Goal: Communication & Community: Answer question/provide support

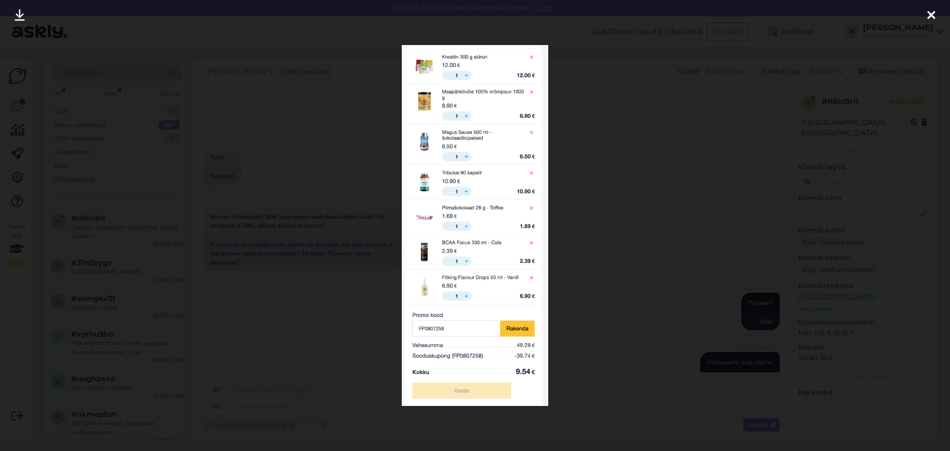
scroll to position [969, 0]
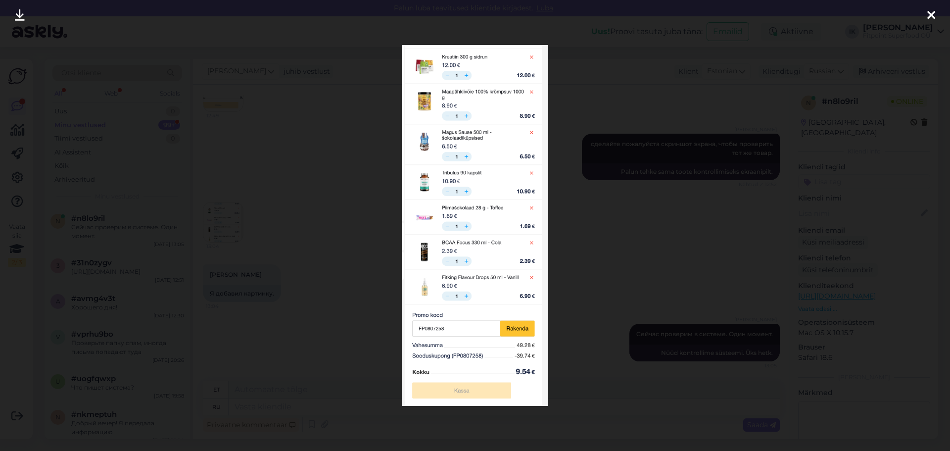
click at [931, 13] on icon at bounding box center [931, 15] width 8 height 13
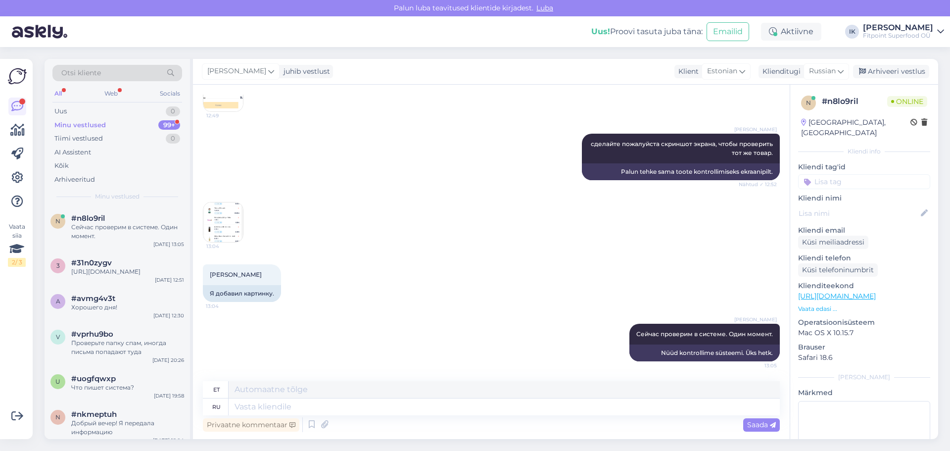
click at [122, 122] on div "Minu vestlused 99+" at bounding box center [117, 125] width 130 height 14
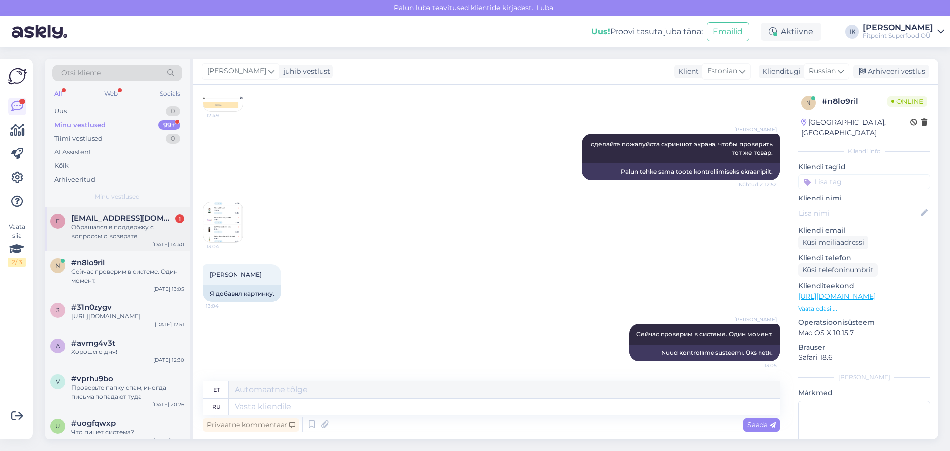
click at [157, 231] on div "Обращался в поддержку с вопросом о возврате" at bounding box center [127, 232] width 113 height 18
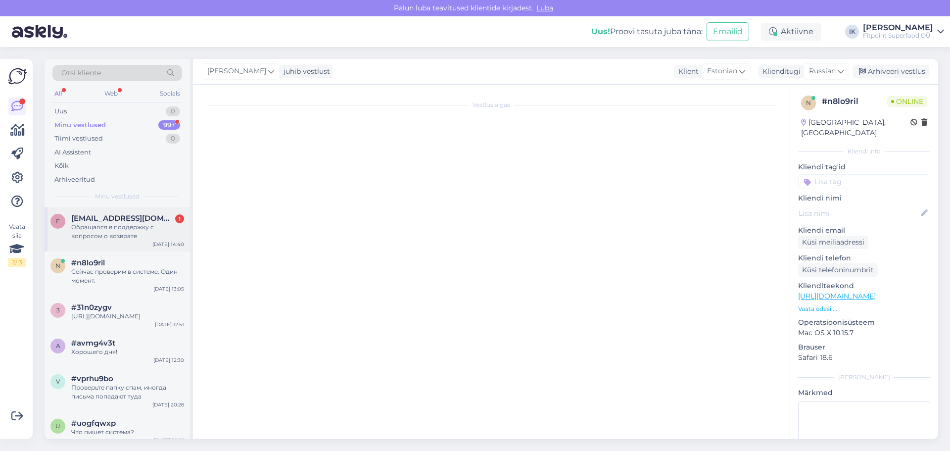
scroll to position [41, 0]
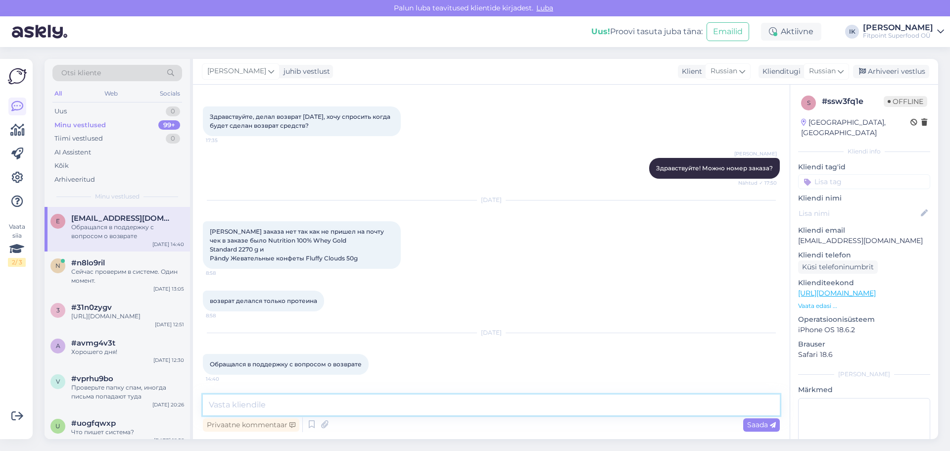
click at [353, 407] on textarea at bounding box center [491, 404] width 577 height 21
type textarea "t"
type textarea "R"
type textarea "п"
type textarea "При оплате у вас в пояснение номер заказа написан."
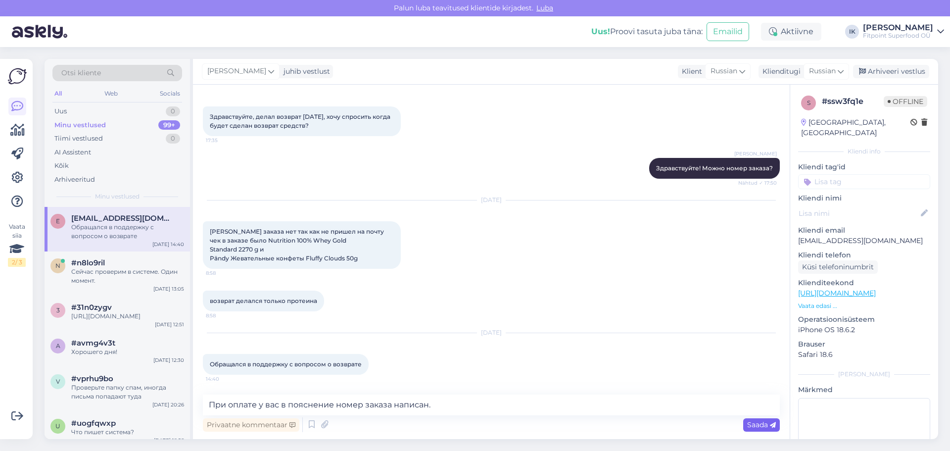
click at [763, 424] on span "Saada" at bounding box center [761, 424] width 29 height 9
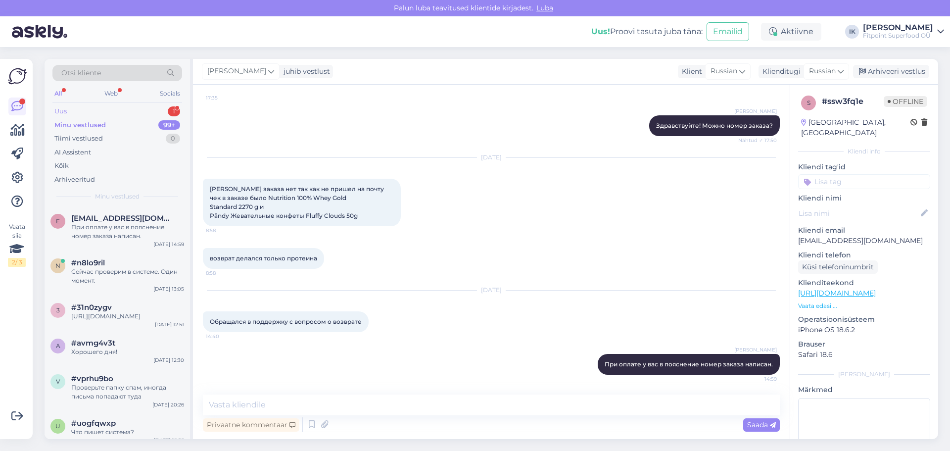
click at [108, 111] on div "Uus 1" at bounding box center [117, 111] width 130 height 14
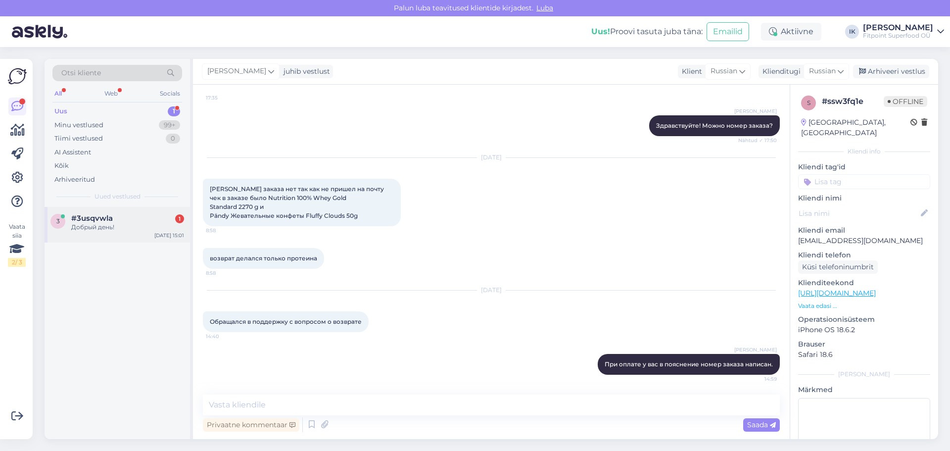
click at [135, 229] on div "Добрый день!" at bounding box center [127, 227] width 113 height 9
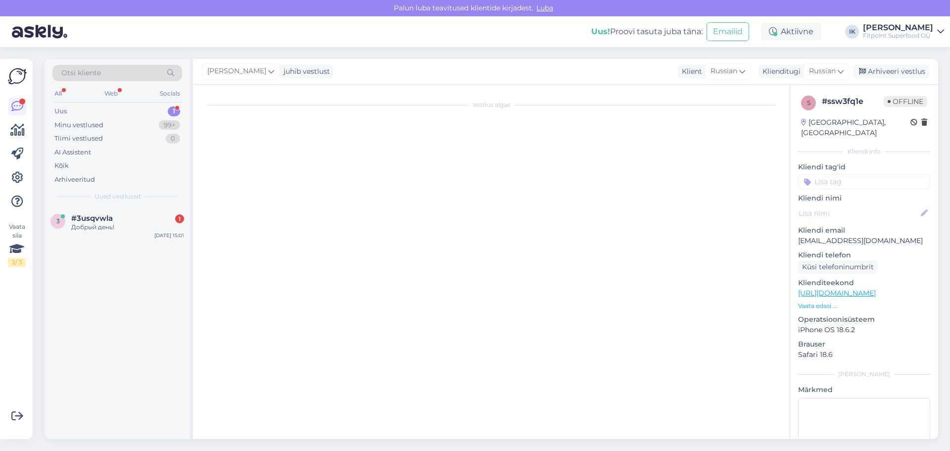
scroll to position [0, 0]
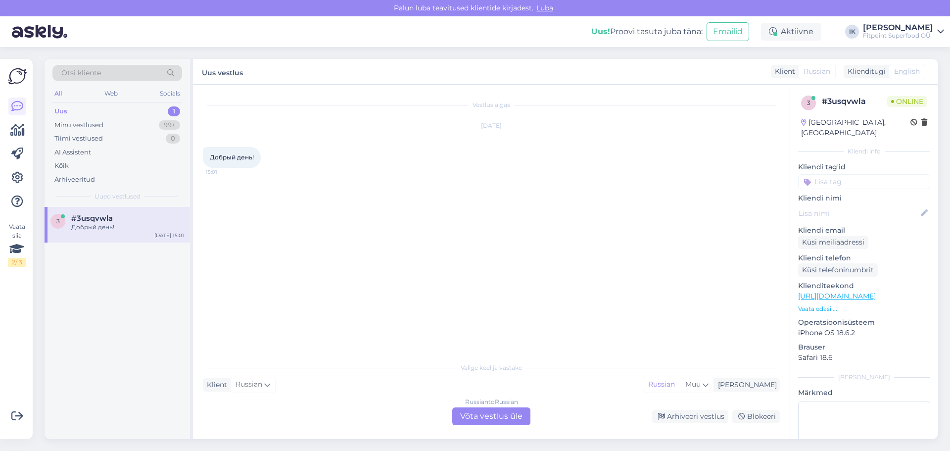
click at [472, 420] on div "Russian to Russian Võta vestlus üle" at bounding box center [491, 416] width 78 height 18
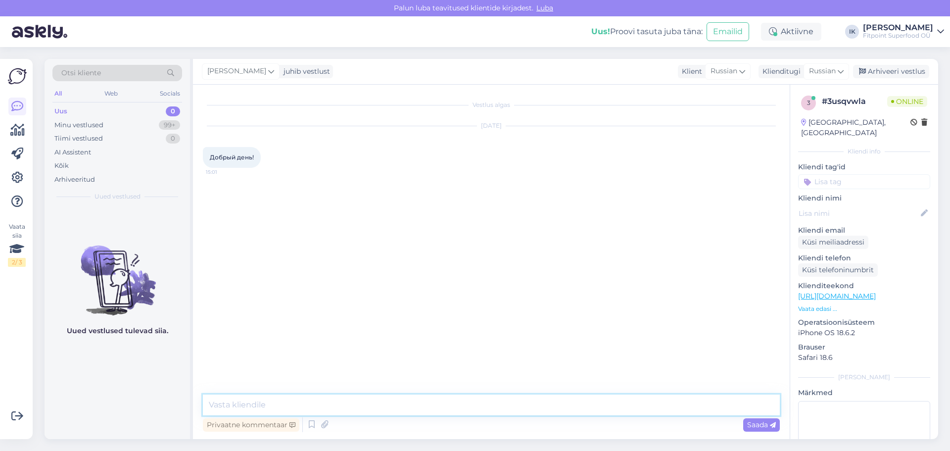
click at [371, 400] on textarea at bounding box center [491, 404] width 577 height 21
type textarea "Здравствуйте"
click at [754, 421] on span "Saada" at bounding box center [761, 424] width 29 height 9
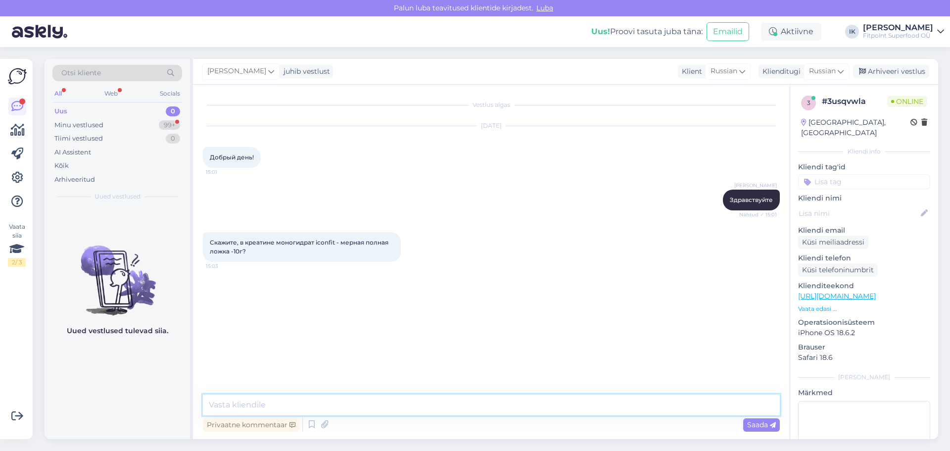
click at [408, 405] on textarea at bounding box center [491, 404] width 577 height 21
type textarea "К сожалению не могу вам сказать такую информацию,так как на упаковке это не ука…"
click at [757, 427] on span "Saada" at bounding box center [761, 424] width 29 height 9
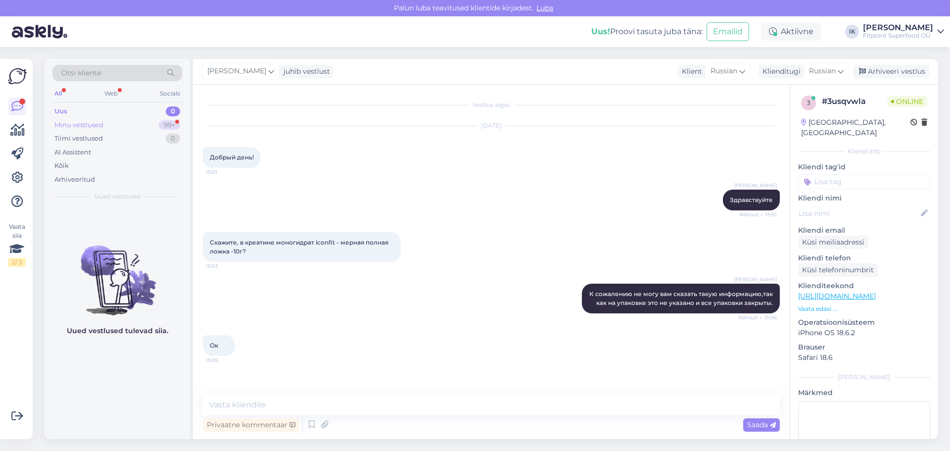
click at [139, 124] on div "Minu vestlused 99+" at bounding box center [117, 125] width 130 height 14
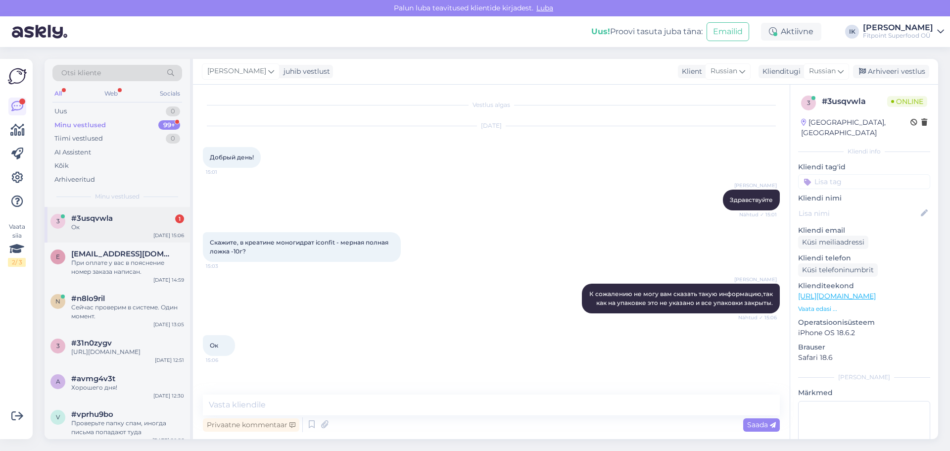
click at [102, 226] on div "Ок" at bounding box center [127, 227] width 113 height 9
click at [125, 112] on div "Uus 1" at bounding box center [117, 111] width 130 height 14
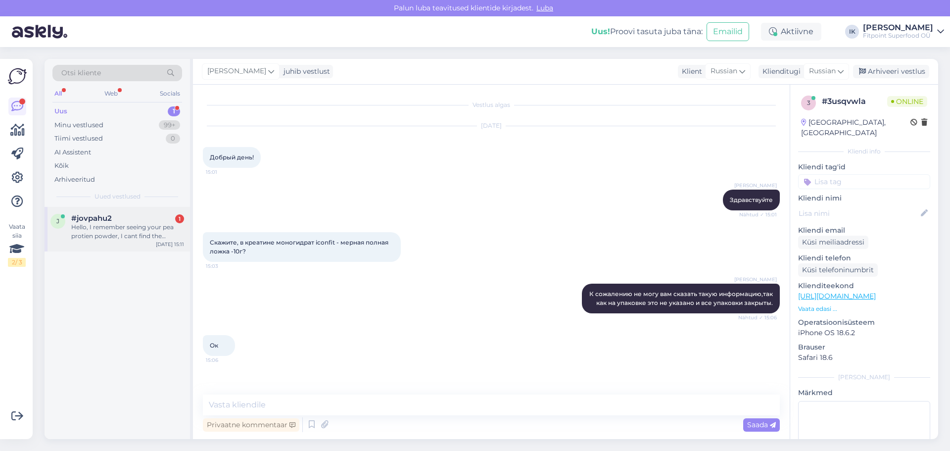
click at [112, 242] on div "j #jovpahu2 1 Hello, I remember seeing your pea protien powder, I cant find the…" at bounding box center [117, 229] width 145 height 45
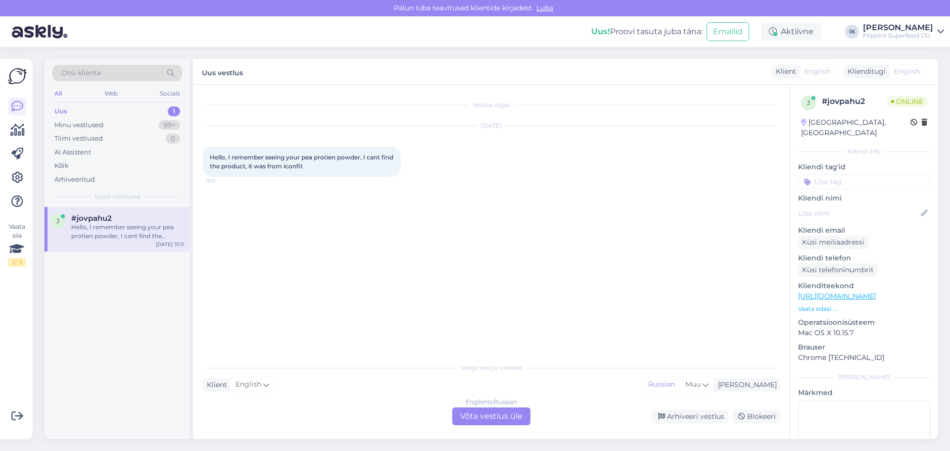
click at [491, 417] on div "English to Russian Võta vestlus üle" at bounding box center [491, 416] width 78 height 18
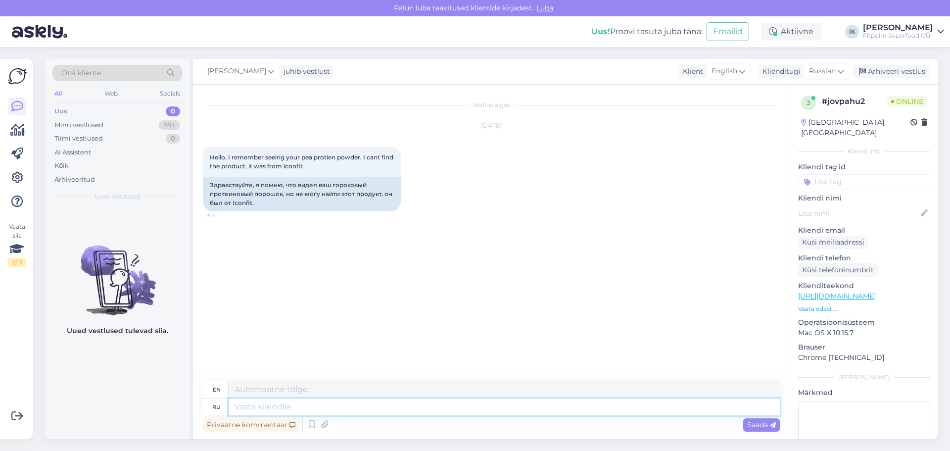
click at [313, 409] on textarea at bounding box center [504, 406] width 551 height 17
type textarea "Здравствуйте."
type textarea "Hello."
type textarea "Здравствуйте."
click at [761, 423] on span "Saada" at bounding box center [761, 424] width 29 height 9
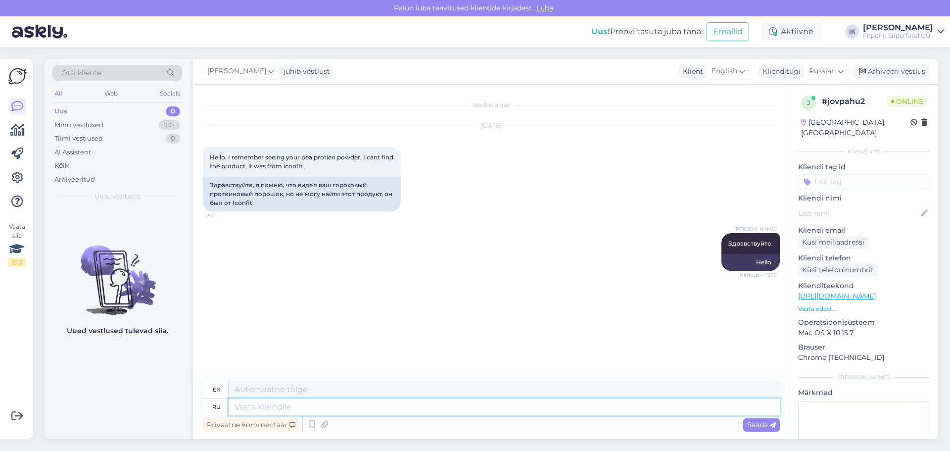
click at [365, 407] on textarea at bounding box center [504, 406] width 551 height 17
paste textarea "[URL][DOMAIN_NAME]"
type textarea "[URL][DOMAIN_NAME]"
click at [757, 428] on span "Saada" at bounding box center [761, 424] width 29 height 9
type textarea "[URL][DOMAIN_NAME]"
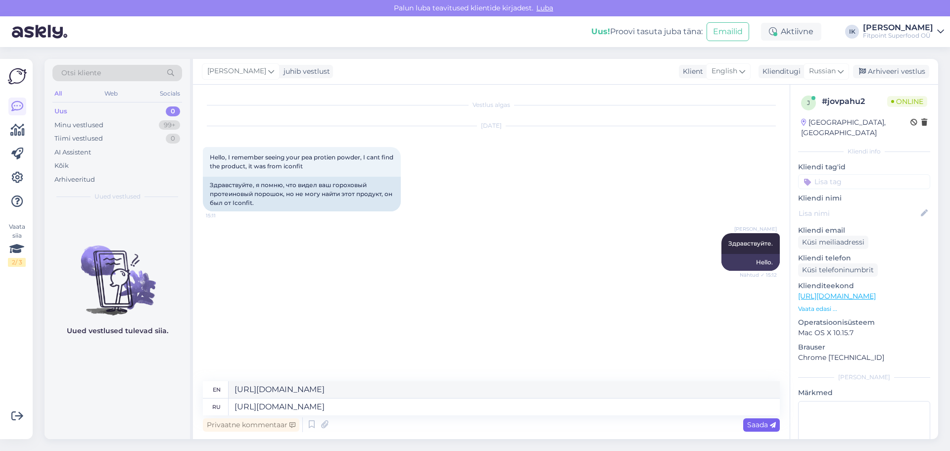
click at [756, 423] on span "Saada" at bounding box center [761, 424] width 29 height 9
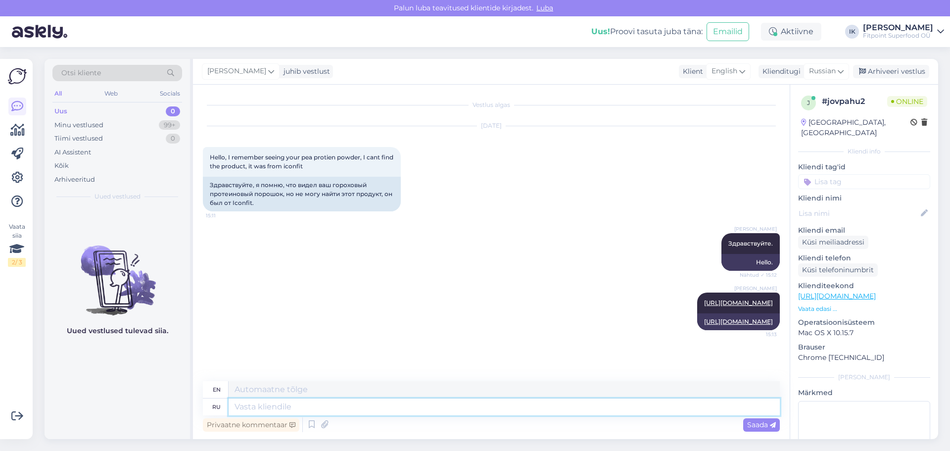
click at [448, 410] on textarea at bounding box center [504, 406] width 551 height 17
type textarea "[PERSON_NAME]"
type textarea "TO"
type textarea "К сожалению"
type textarea "Unfortunately"
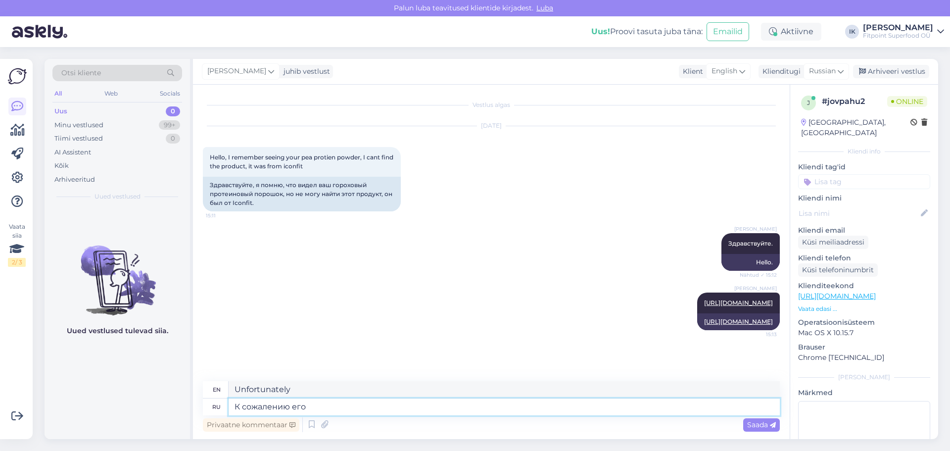
type textarea "К сожалению его с"
type textarea "Unfortunately for him"
type textarea "К сожалению его сейчас н"
type textarea "Unfortunately, it's now"
type textarea "К сожалению его сейчас нет в"
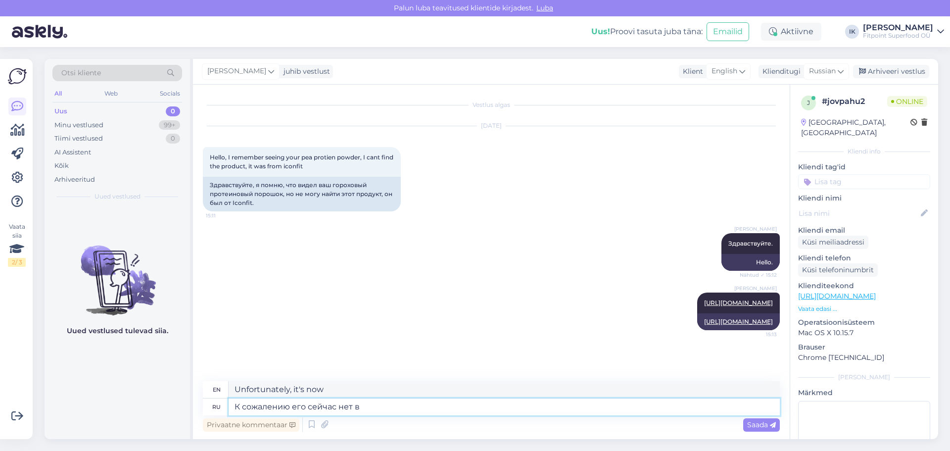
type textarea "Unfortunately, he is not here now."
type textarea "К сожалению его сейчас нет в н"
type textarea "Unfortunately it is not available now"
type textarea "К сожалению его сейчас нет в наличии."
type textarea "Unfortunately, it is currently out of stock."
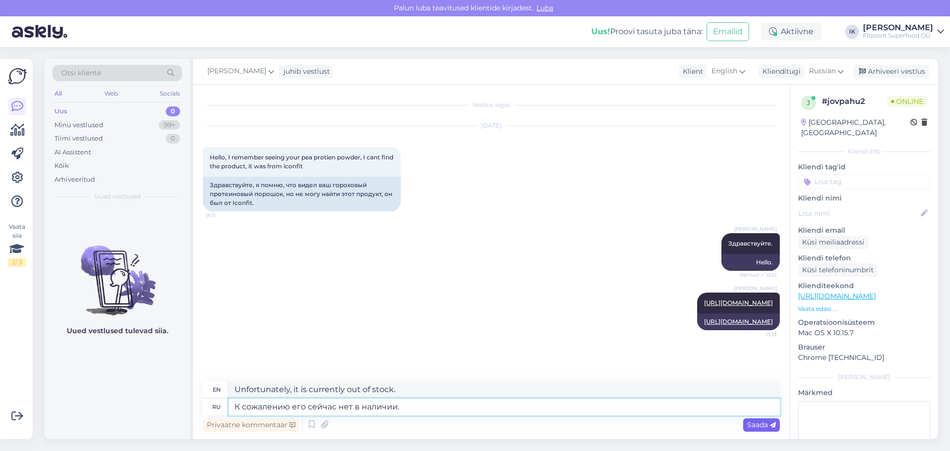
type textarea "К сожалению его сейчас нет в наличии."
click at [754, 428] on span "Saada" at bounding box center [761, 424] width 29 height 9
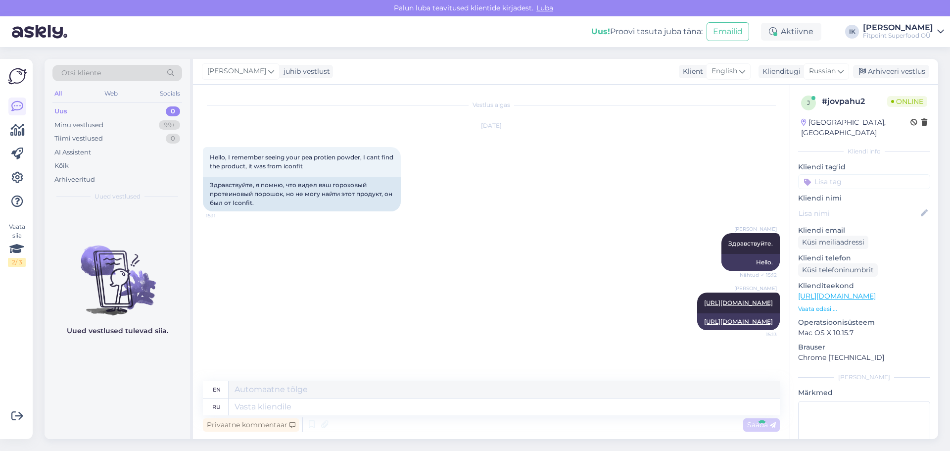
scroll to position [46, 0]
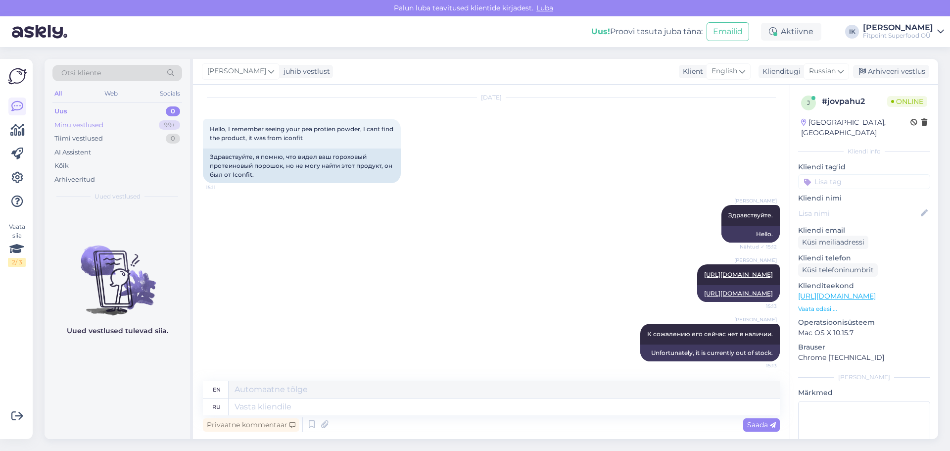
click at [99, 122] on div "Minu vestlused" at bounding box center [78, 125] width 49 height 10
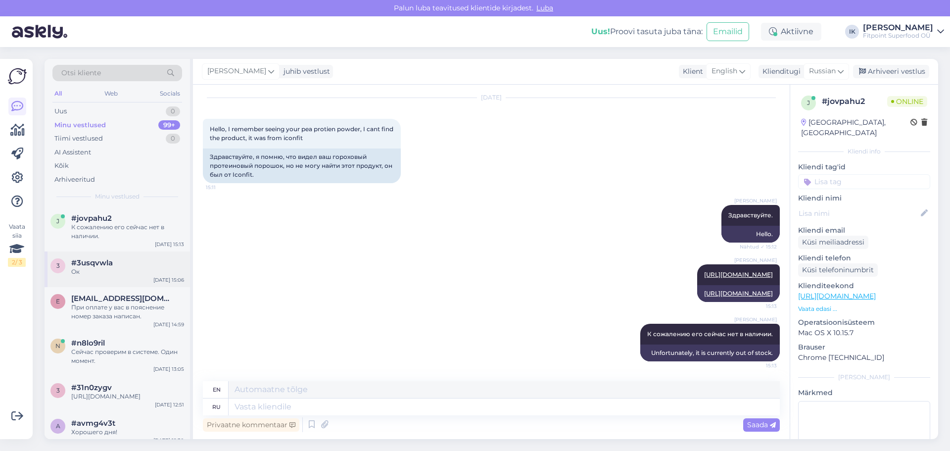
click at [120, 256] on div "3 #3usqvwla Ок [DATE] 15:06" at bounding box center [117, 269] width 145 height 36
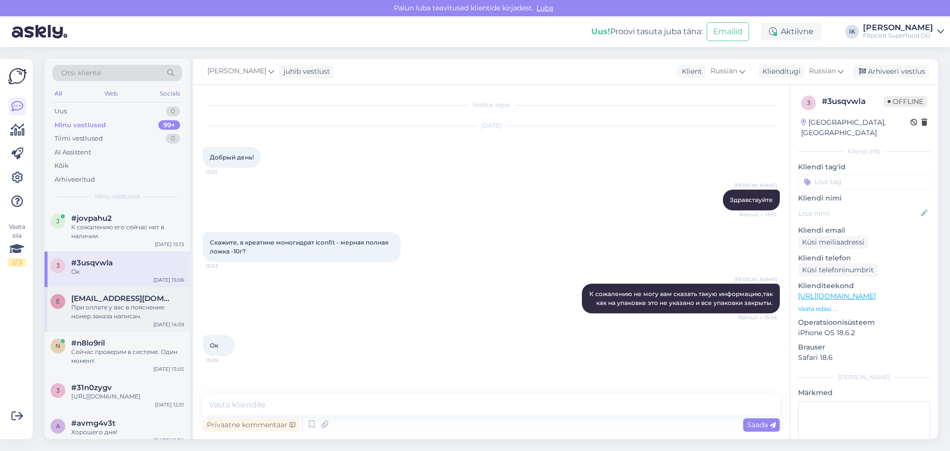
click at [110, 306] on div "При оплате у вас в пояснение номер заказа написан." at bounding box center [127, 312] width 113 height 18
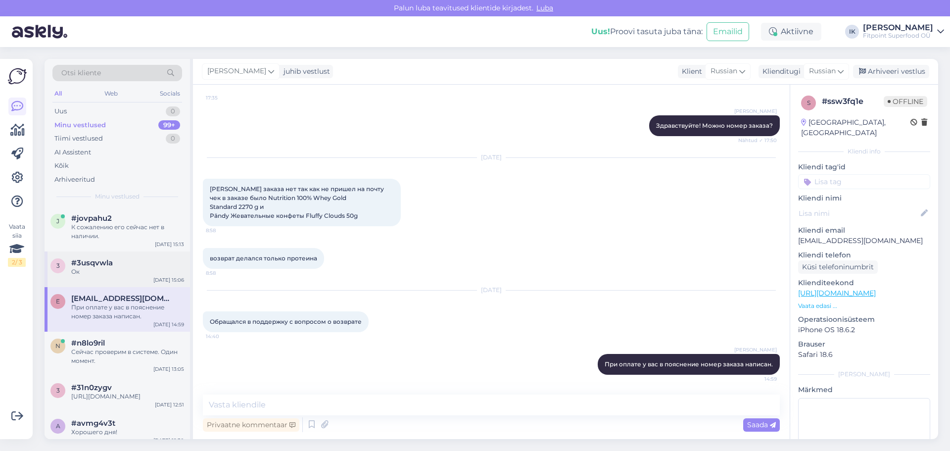
click at [122, 267] on div "Ок" at bounding box center [127, 271] width 113 height 9
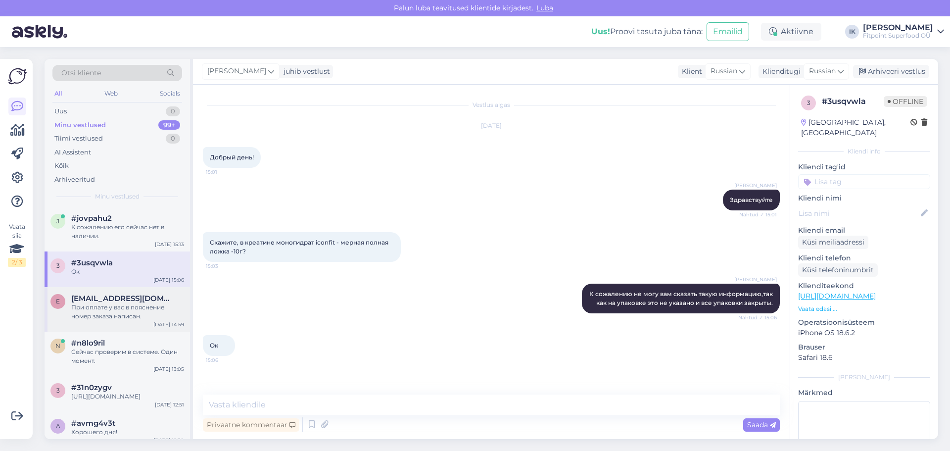
click at [133, 318] on div "При оплате у вас в пояснение номер заказа написан." at bounding box center [127, 312] width 113 height 18
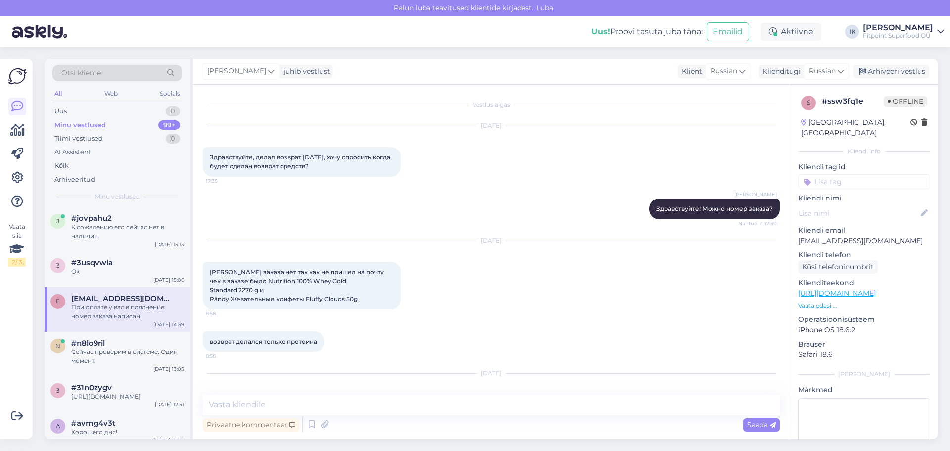
scroll to position [83, 0]
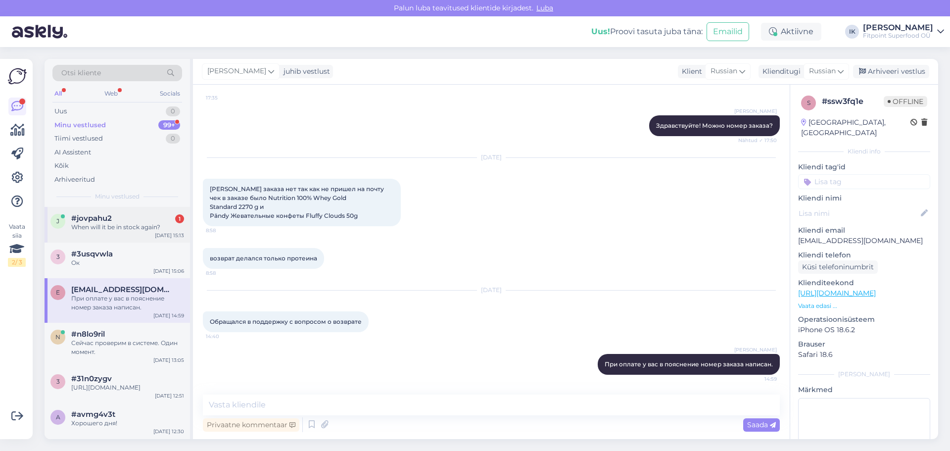
click at [130, 227] on div "When will it be in stock again?" at bounding box center [127, 227] width 113 height 9
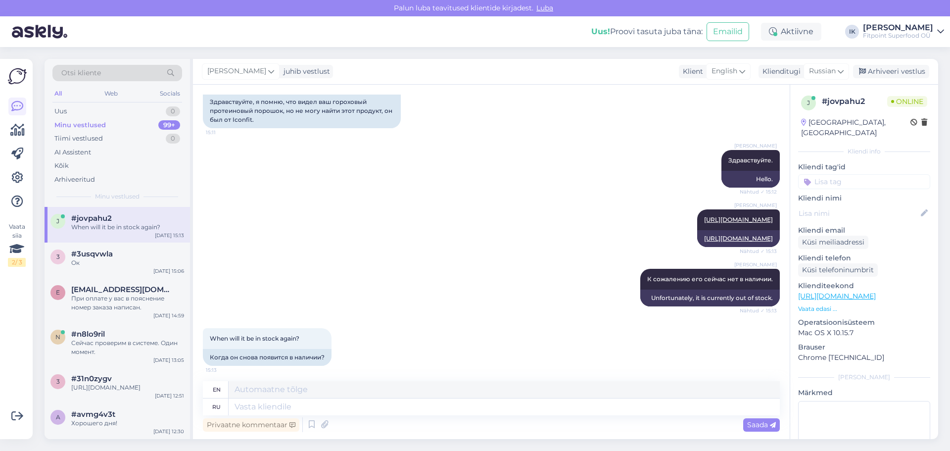
scroll to position [105, 0]
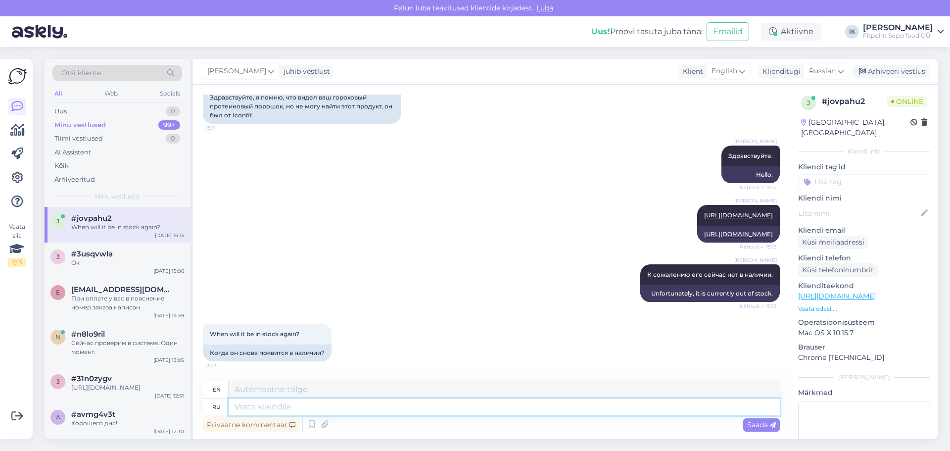
click at [381, 404] on textarea at bounding box center [504, 406] width 551 height 17
type textarea "В"
type textarea "IN"
type textarea "Возм"
type textarea "WHO"
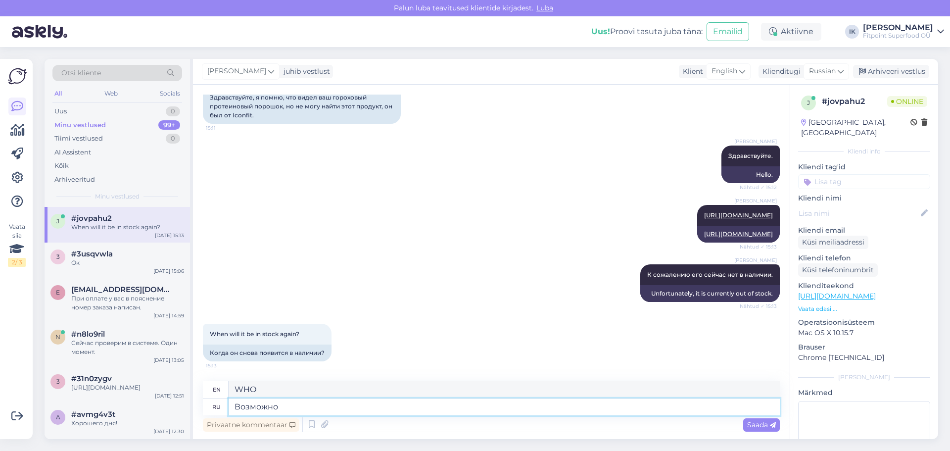
type textarea "Возможно"
type textarea "Maybe"
type textarea "Возможно на"
type textarea "Maybe on"
type textarea "Возможно на сле"
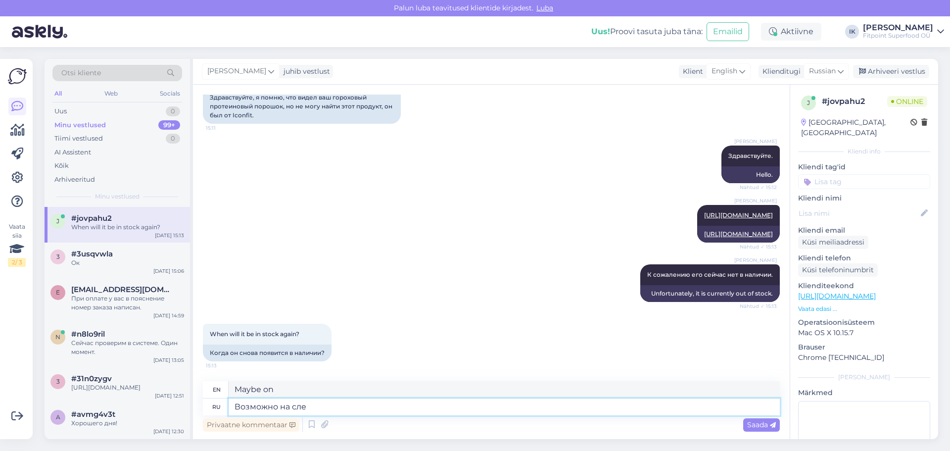
type textarea "Maybe next time"
type textarea "Возможно на следующей неделе."
type textarea "Maybe next week."
type textarea "Возможно на следующей неделе."
click at [756, 425] on span "Saada" at bounding box center [761, 424] width 29 height 9
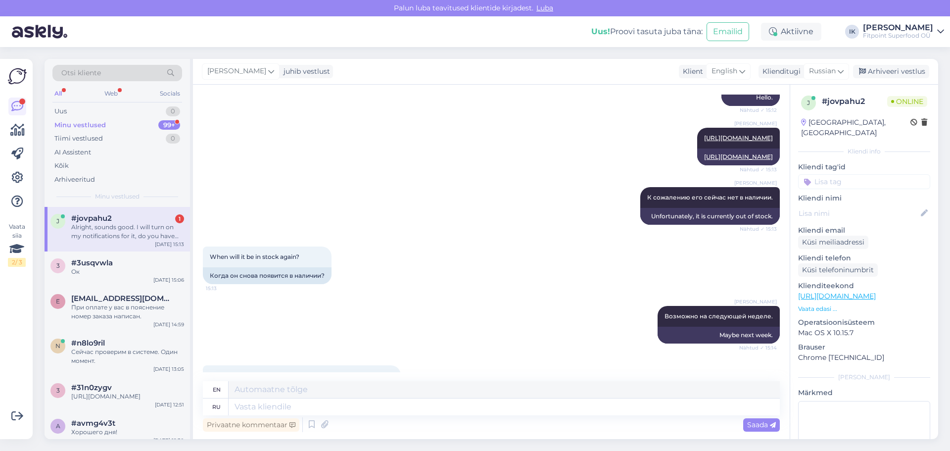
scroll to position [242, 0]
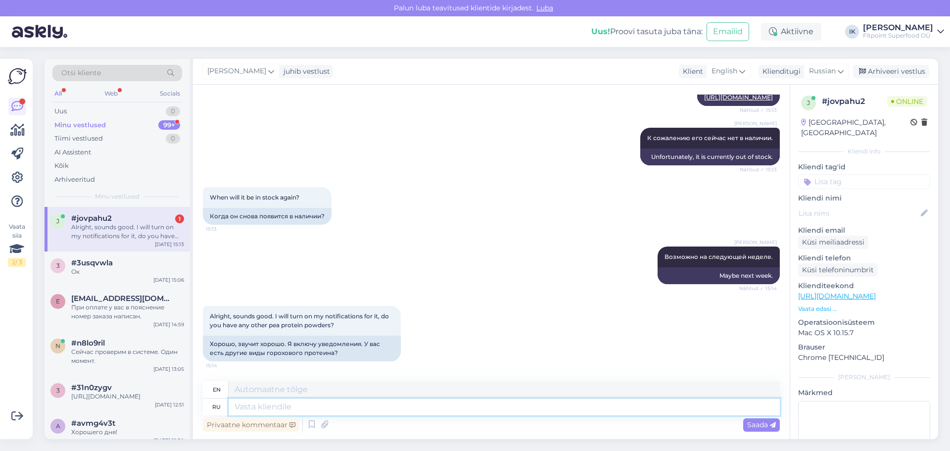
click at [401, 404] on textarea at bounding box center [504, 406] width 551 height 17
type textarea "[PERSON_NAME]"
type textarea "TO"
type textarea "К сожалению"
type textarea "Unfortunately"
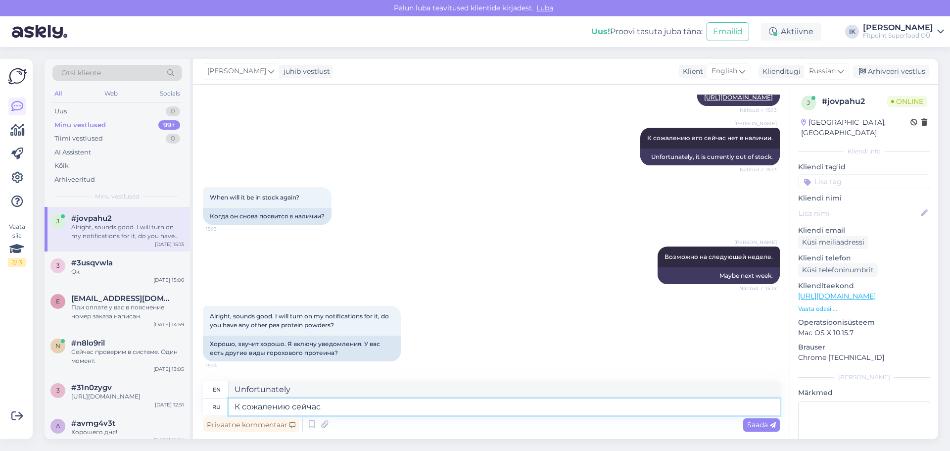
type textarea "К сожалению сейчас"
type textarea "Unfortunately now"
type textarea "К сожалению сейчас весь"
type textarea "Unfortunately, now all"
type textarea "К сожалению сейчас весь закончился."
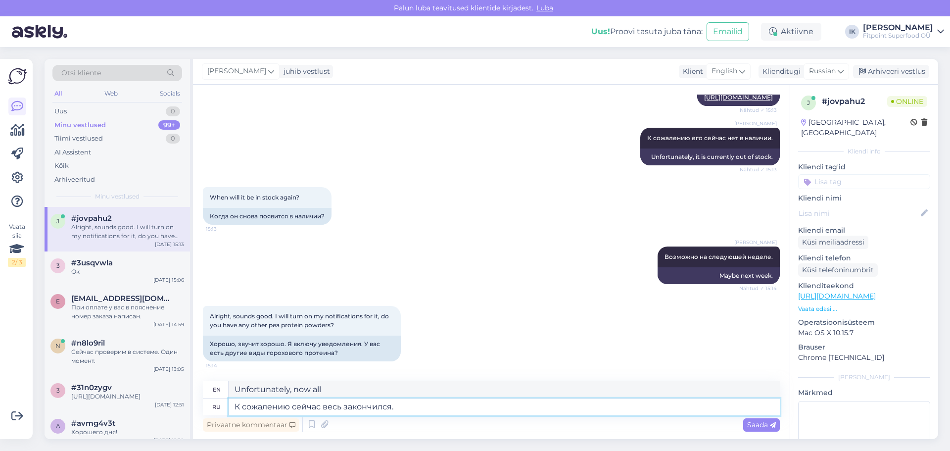
type textarea "Unfortunately, it's all over now."
type textarea "К сожалению сейчас весь закончился."
click at [756, 422] on span "Saada" at bounding box center [761, 424] width 29 height 9
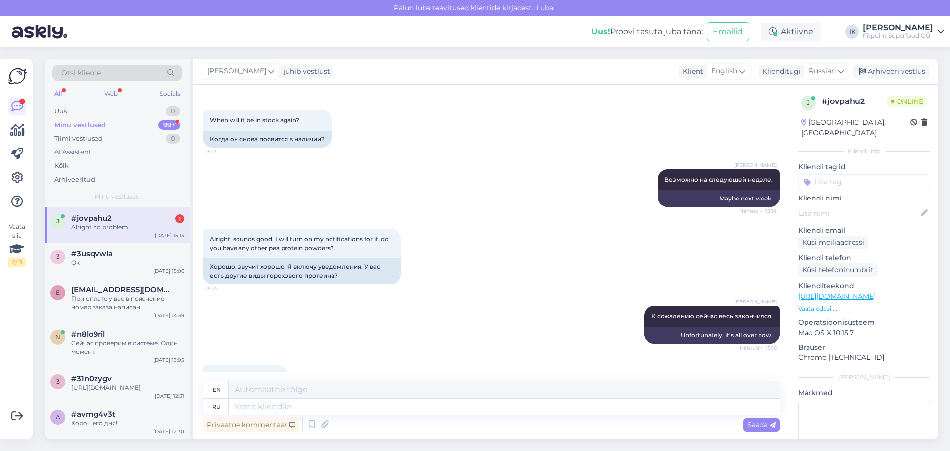
scroll to position [361, 0]
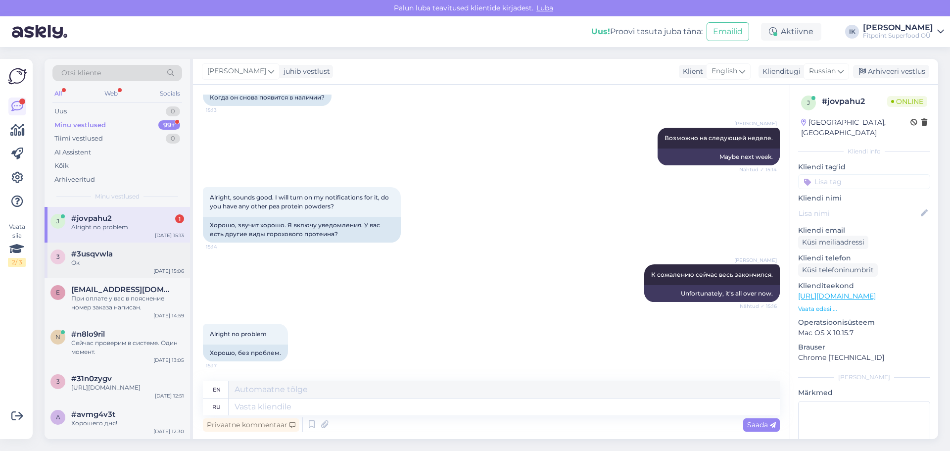
click at [94, 267] on div "3 #3usqvwla Ок [DATE] 15:06" at bounding box center [117, 260] width 145 height 36
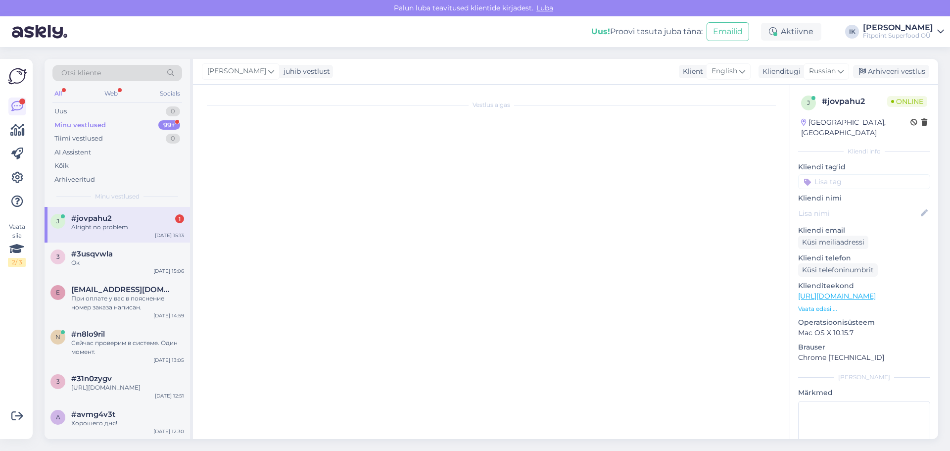
scroll to position [0, 0]
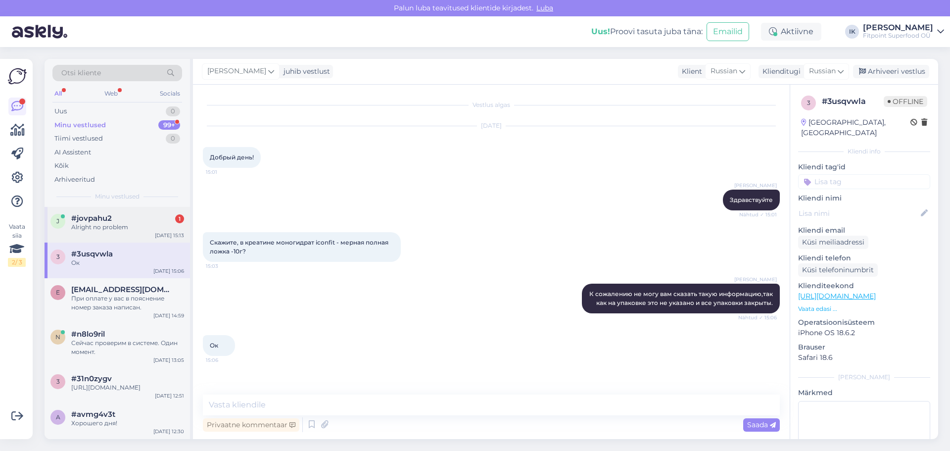
click at [114, 225] on div "Alright no problem" at bounding box center [127, 227] width 113 height 9
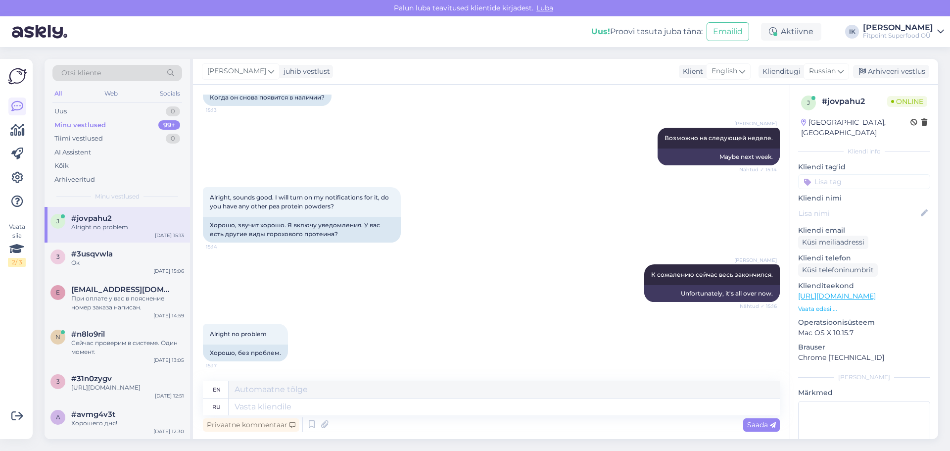
scroll to position [361, 0]
